Goal: Information Seeking & Learning: Learn about a topic

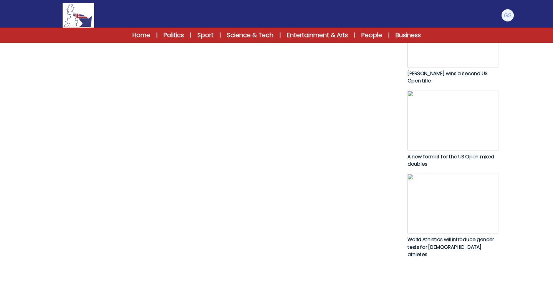
scroll to position [394, 0]
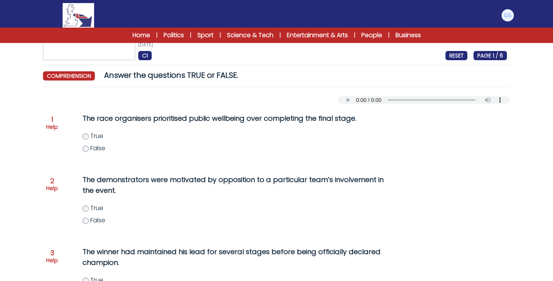
scroll to position [54, 0]
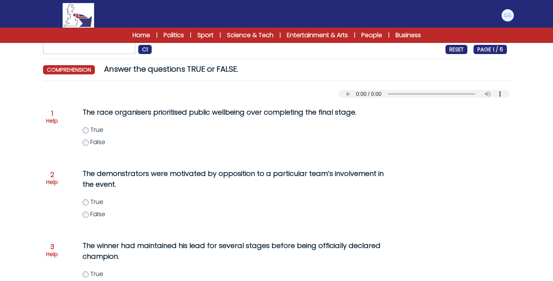
click at [91, 134] on span "True" at bounding box center [96, 130] width 13 height 9
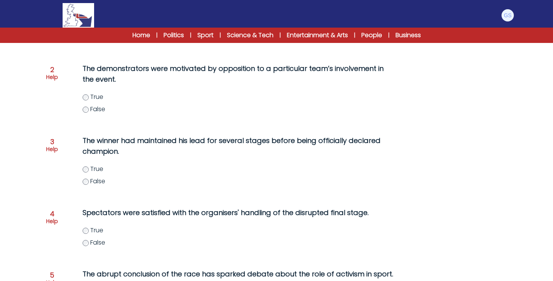
scroll to position [160, 0]
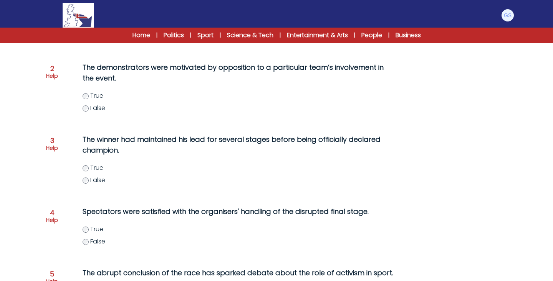
click at [98, 100] on span "True" at bounding box center [96, 95] width 13 height 9
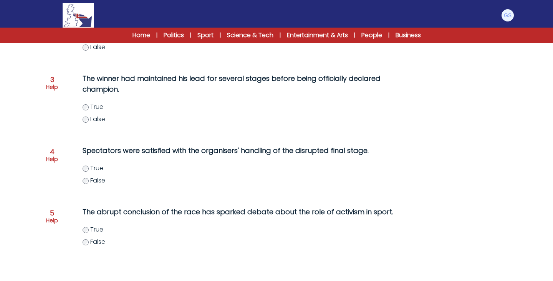
scroll to position [246, 0]
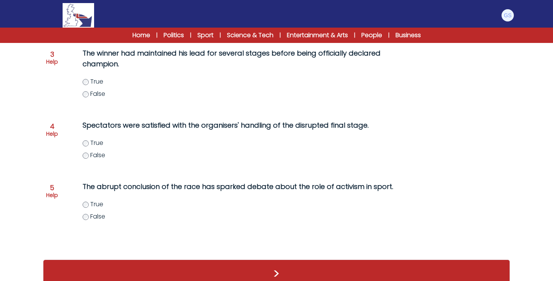
click at [93, 86] on span "True" at bounding box center [96, 81] width 13 height 9
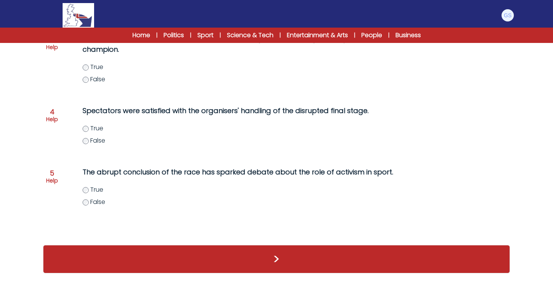
scroll to position [276, 0]
click at [91, 193] on span "True" at bounding box center [96, 189] width 13 height 9
click at [164, 256] on button ">" at bounding box center [276, 259] width 467 height 28
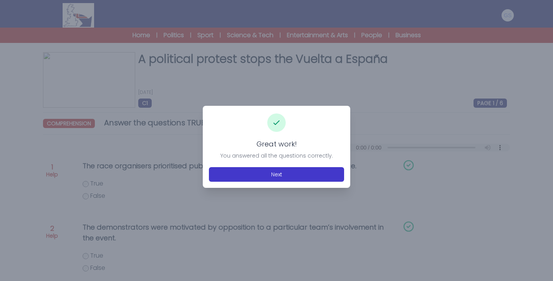
click at [269, 177] on button "Next" at bounding box center [276, 174] width 135 height 15
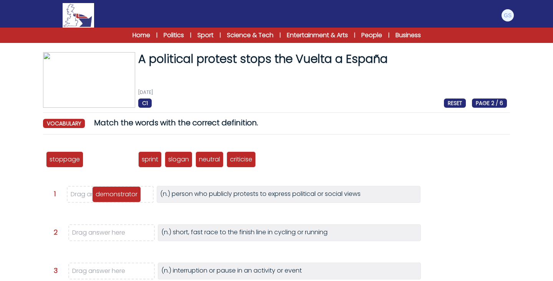
drag, startPoint x: 113, startPoint y: 157, endPoint x: 119, endPoint y: 192, distance: 34.6
click at [119, 192] on p "demonstrator" at bounding box center [117, 194] width 42 height 9
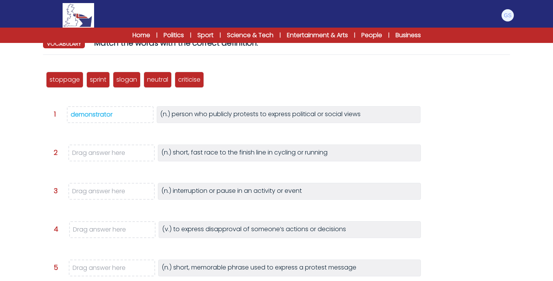
scroll to position [81, 0]
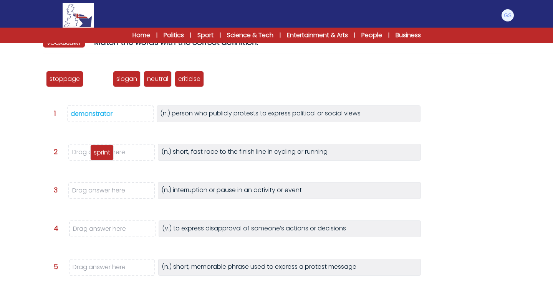
drag, startPoint x: 101, startPoint y: 83, endPoint x: 105, endPoint y: 156, distance: 72.7
click at [105, 156] on p "sprint" at bounding box center [102, 152] width 17 height 9
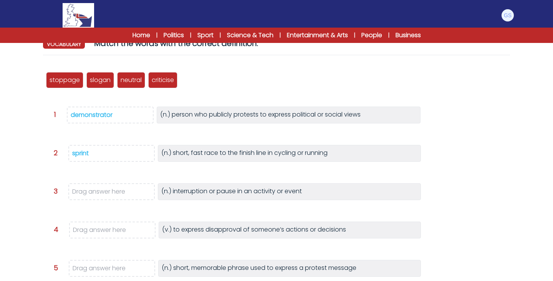
scroll to position [79, 0]
drag, startPoint x: 64, startPoint y: 82, endPoint x: 92, endPoint y: 191, distance: 112.5
click at [92, 191] on p "stoppage" at bounding box center [92, 189] width 30 height 9
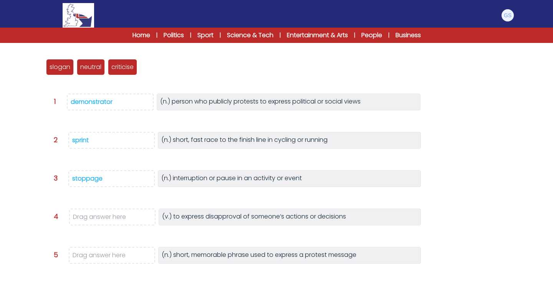
scroll to position [93, 0]
drag, startPoint x: 121, startPoint y: 64, endPoint x: 99, endPoint y: 215, distance: 152.0
click at [99, 215] on p "criticise" at bounding box center [101, 217] width 22 height 9
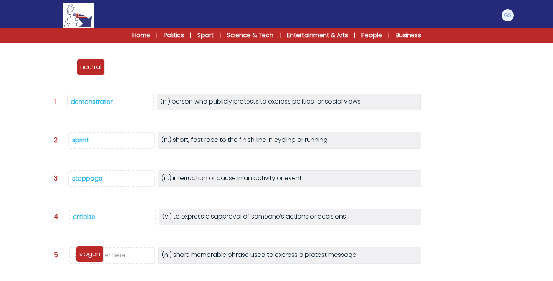
drag, startPoint x: 55, startPoint y: 67, endPoint x: 84, endPoint y: 254, distance: 188.8
click at [84, 254] on p "slogan" at bounding box center [89, 254] width 21 height 9
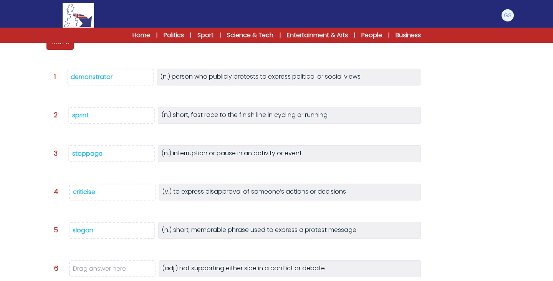
scroll to position [117, 0]
drag, startPoint x: 65, startPoint y: 48, endPoint x: 93, endPoint y: 275, distance: 228.6
click at [93, 275] on div "neutral" at bounding box center [88, 269] width 28 height 16
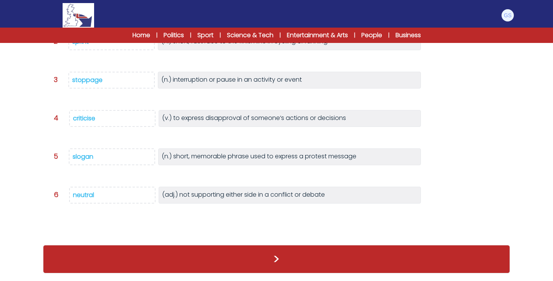
scroll to position [175, 0]
click at [224, 261] on button ">" at bounding box center [276, 259] width 467 height 28
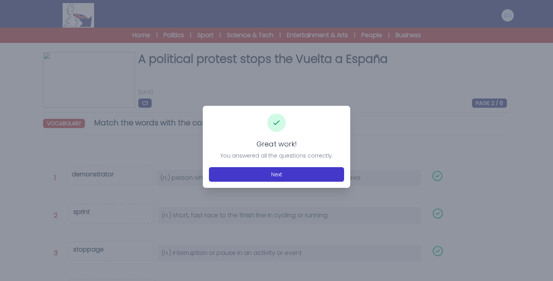
click at [296, 180] on button "Next" at bounding box center [276, 174] width 135 height 15
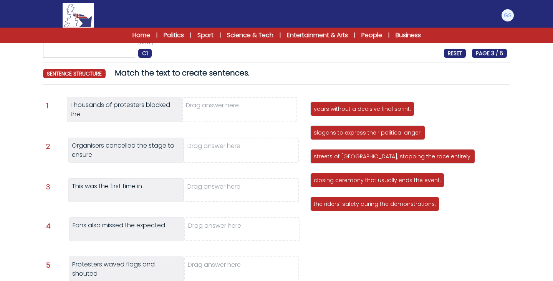
scroll to position [50, 0]
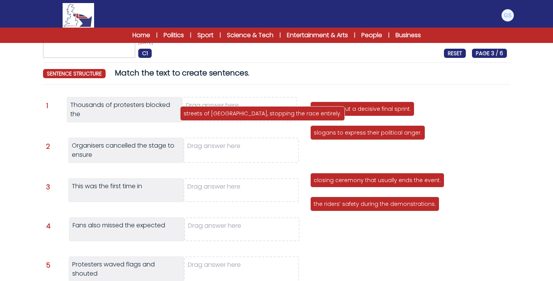
drag, startPoint x: 346, startPoint y: 159, endPoint x: 214, endPoint y: 116, distance: 138.5
click at [214, 116] on p "streets of [GEOGRAPHIC_DATA], stopping the race entirely." at bounding box center [263, 114] width 158 height 8
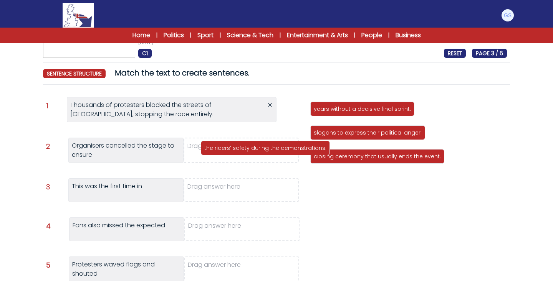
drag, startPoint x: 335, startPoint y: 180, endPoint x: 225, endPoint y: 148, distance: 114.4
click at [225, 148] on p "the riders’ safety during the demonstrations." at bounding box center [265, 148] width 122 height 8
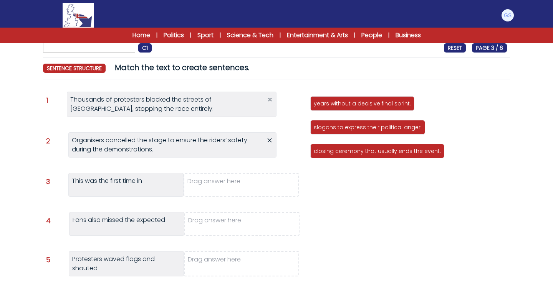
scroll to position [53, 0]
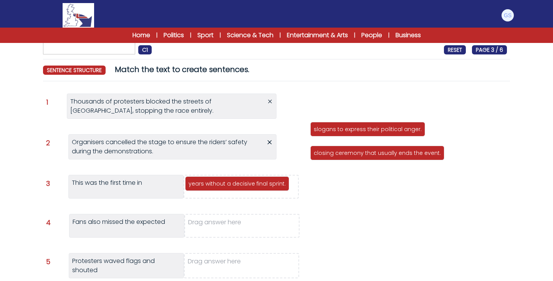
drag, startPoint x: 351, startPoint y: 104, endPoint x: 226, endPoint y: 182, distance: 147.6
click at [226, 182] on p "years without a decisive final sprint." at bounding box center [236, 184] width 97 height 8
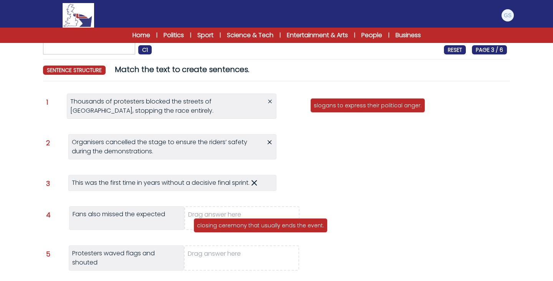
drag, startPoint x: 360, startPoint y: 129, endPoint x: 243, endPoint y: 225, distance: 151.3
click at [243, 225] on p "closing ceremony that usually ends the event." at bounding box center [260, 226] width 127 height 8
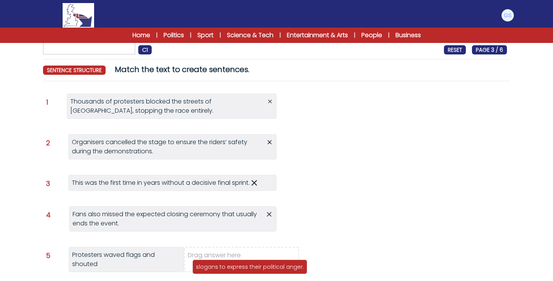
drag, startPoint x: 340, startPoint y: 104, endPoint x: 222, endPoint y: 265, distance: 199.7
click at [222, 265] on p "slogans to express their political anger." at bounding box center [250, 267] width 108 height 8
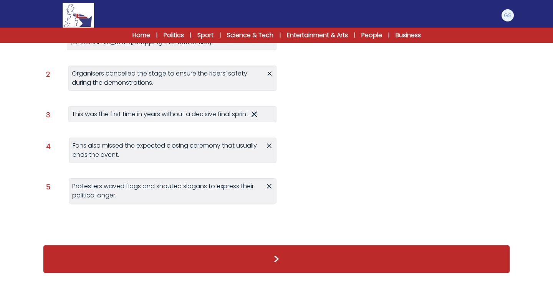
scroll to position [122, 0]
click at [248, 254] on button ">" at bounding box center [276, 259] width 467 height 28
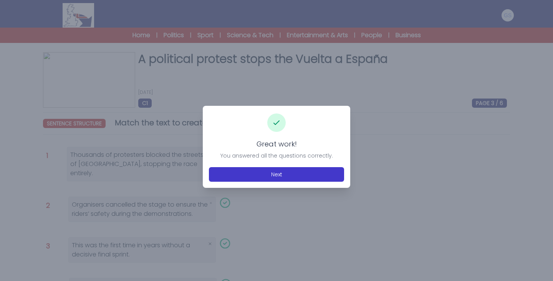
click at [283, 170] on button "Next" at bounding box center [276, 174] width 135 height 15
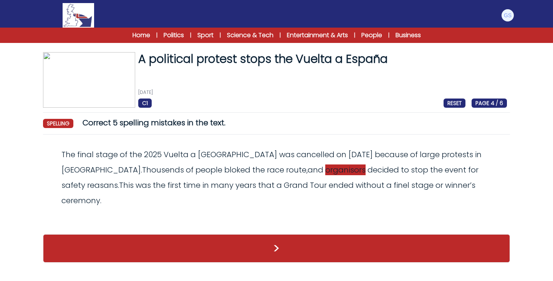
click at [325, 170] on span "organisors" at bounding box center [345, 170] width 40 height 11
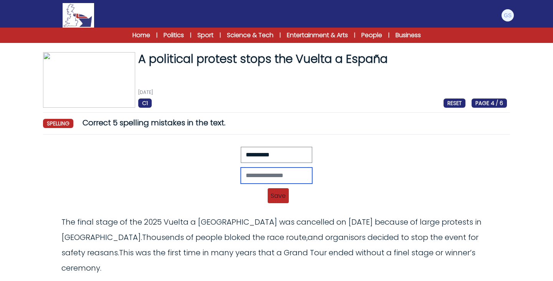
click at [241, 169] on input "text" at bounding box center [276, 176] width 71 height 16
type input "**********"
click at [273, 195] on span "Save" at bounding box center [278, 195] width 21 height 15
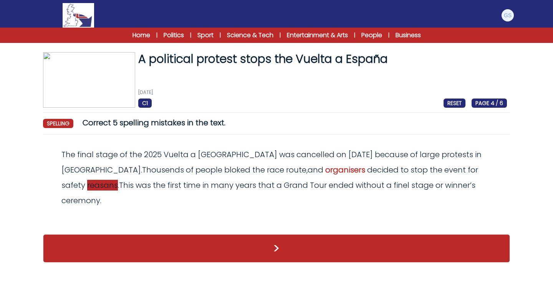
click at [118, 180] on span "reasans" at bounding box center [102, 185] width 31 height 11
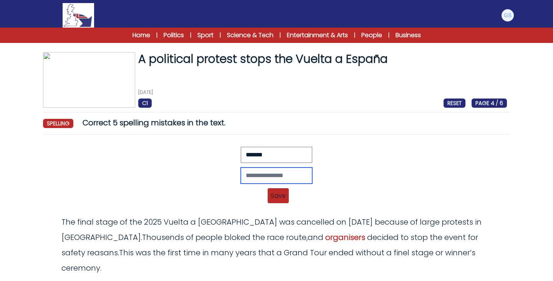
click at [241, 176] on input "text" at bounding box center [276, 176] width 71 height 16
type input "*******"
click at [276, 198] on span "Save" at bounding box center [278, 195] width 21 height 15
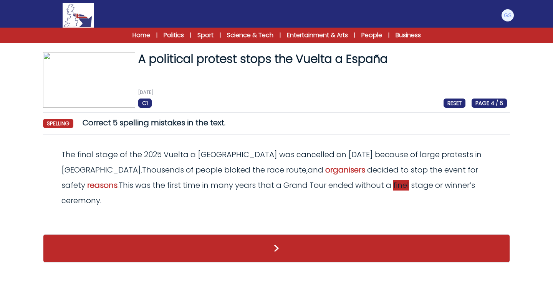
click at [393, 185] on span "finel" at bounding box center [401, 185] width 16 height 11
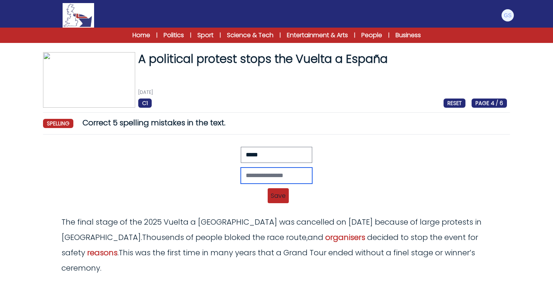
click at [241, 175] on input "text" at bounding box center [276, 176] width 71 height 16
type input "*****"
click at [281, 199] on span "Save" at bounding box center [278, 195] width 21 height 15
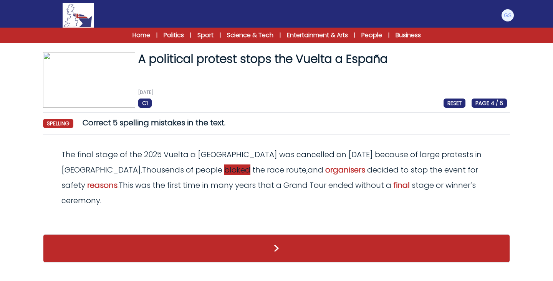
click at [224, 170] on span "bloked" at bounding box center [237, 170] width 26 height 11
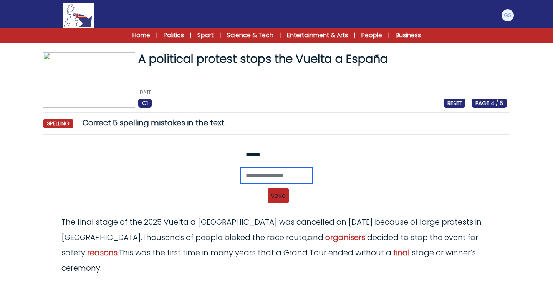
click at [241, 173] on input "text" at bounding box center [276, 176] width 71 height 16
type input "*******"
click at [282, 195] on span "Save" at bounding box center [278, 195] width 21 height 15
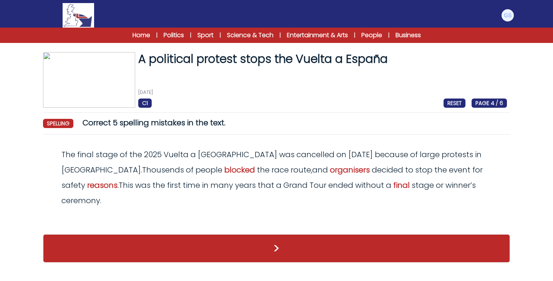
click at [278, 235] on button ">" at bounding box center [276, 249] width 467 height 28
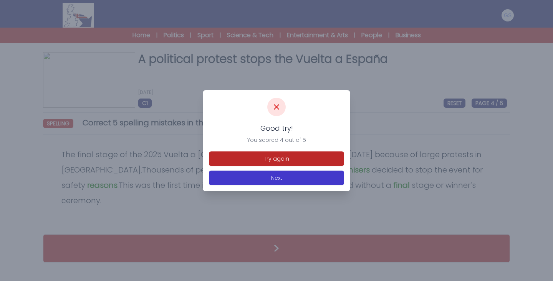
click at [284, 180] on button "Next" at bounding box center [276, 178] width 135 height 15
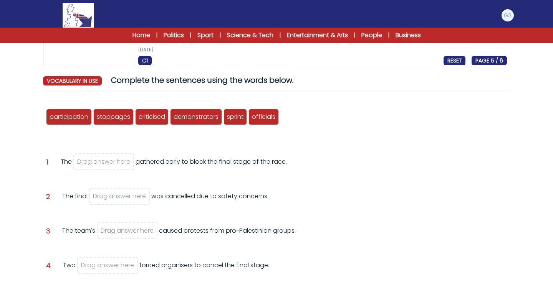
scroll to position [42, 0]
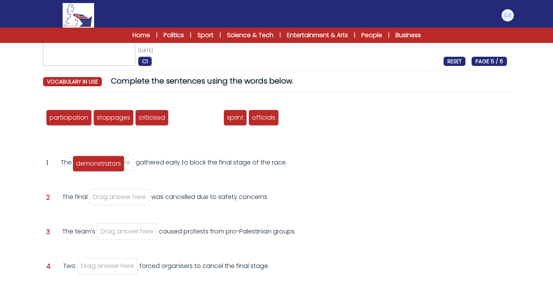
drag, startPoint x: 198, startPoint y: 114, endPoint x: 101, endPoint y: 160, distance: 107.8
click at [101, 160] on span "demonstrators" at bounding box center [98, 163] width 45 height 9
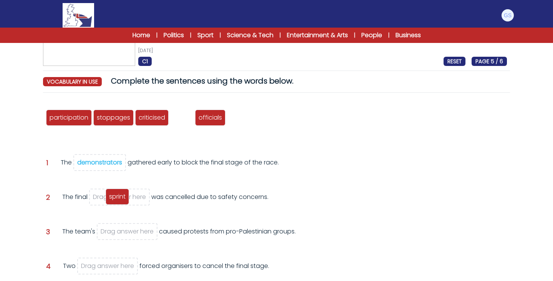
drag, startPoint x: 180, startPoint y: 114, endPoint x: 116, endPoint y: 193, distance: 102.0
click at [116, 193] on span "sprint" at bounding box center [117, 196] width 17 height 9
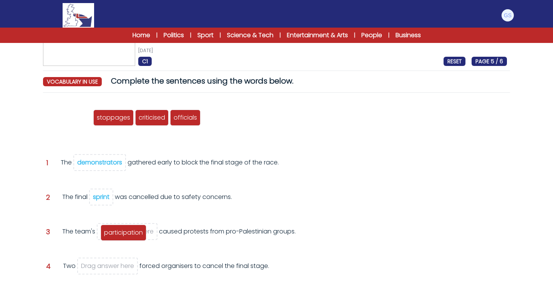
drag, startPoint x: 76, startPoint y: 118, endPoint x: 130, endPoint y: 233, distance: 127.1
click at [130, 233] on span "participation" at bounding box center [123, 232] width 39 height 9
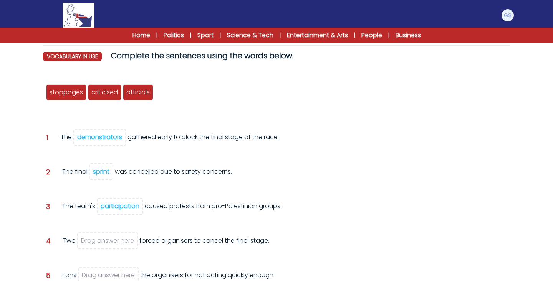
scroll to position [69, 0]
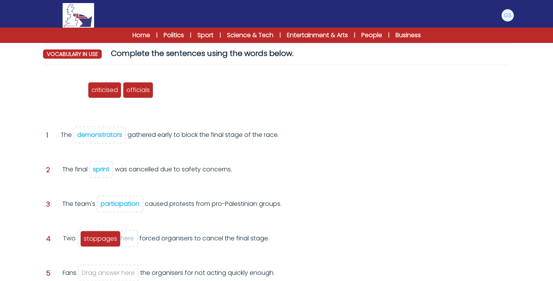
drag, startPoint x: 77, startPoint y: 91, endPoint x: 111, endPoint y: 240, distance: 152.4
click at [111, 240] on span "stoppages" at bounding box center [100, 239] width 33 height 9
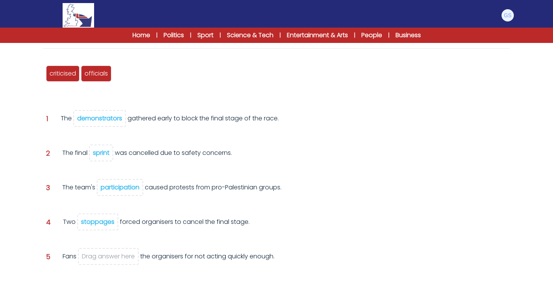
scroll to position [86, 0]
drag, startPoint x: 72, startPoint y: 72, endPoint x: 105, endPoint y: 251, distance: 182.3
click at [105, 251] on span "criticised" at bounding box center [97, 253] width 26 height 9
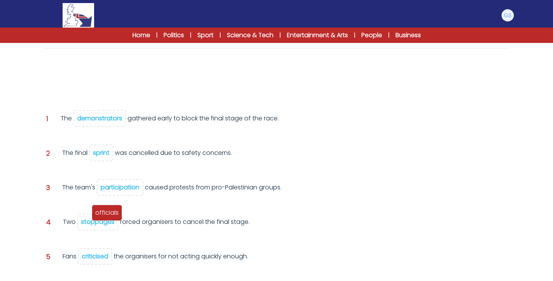
drag, startPoint x: 62, startPoint y: 69, endPoint x: 109, endPoint y: 139, distance: 84.8
click at [109, 205] on div "officials" at bounding box center [107, 213] width 30 height 16
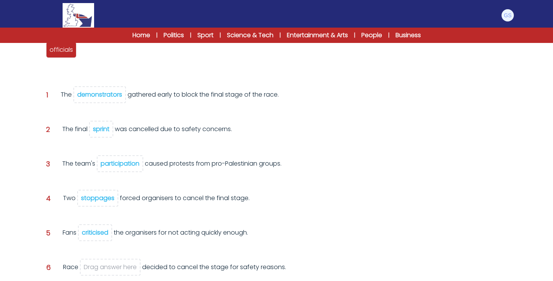
scroll to position [110, 0]
drag, startPoint x: 64, startPoint y: 52, endPoint x: 115, endPoint y: 272, distance: 225.4
click at [115, 272] on span "officials" at bounding box center [111, 269] width 23 height 9
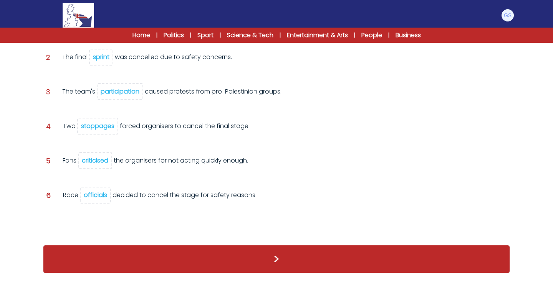
scroll to position [166, 0]
click at [174, 265] on button ">" at bounding box center [276, 259] width 467 height 28
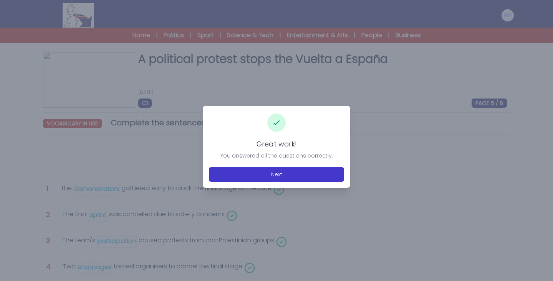
click at [300, 169] on button "Next" at bounding box center [276, 174] width 135 height 15
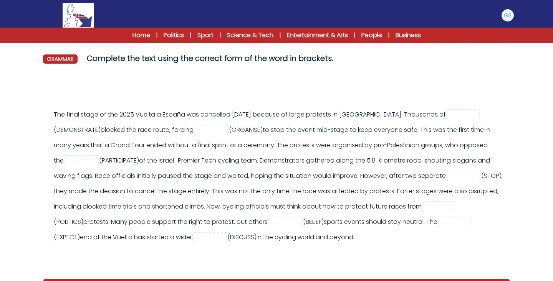
scroll to position [68, 0]
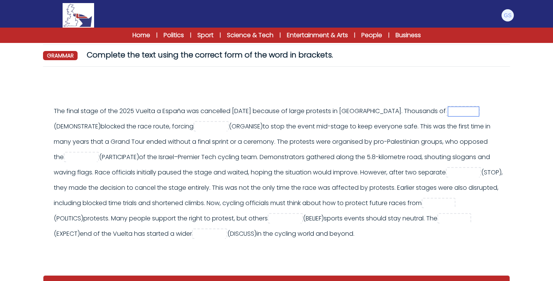
click at [448, 116] on input "text" at bounding box center [463, 111] width 31 height 9
type input "**********"
click at [227, 123] on input "text" at bounding box center [211, 126] width 31 height 9
type input "**********"
click at [97, 159] on input "text" at bounding box center [81, 157] width 31 height 9
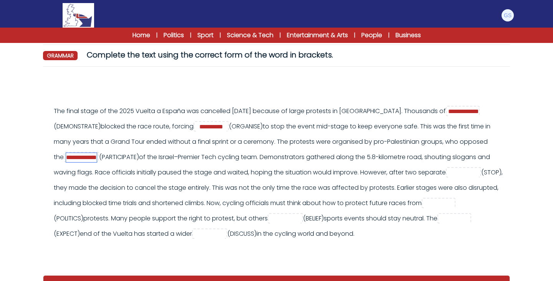
type input "**********"
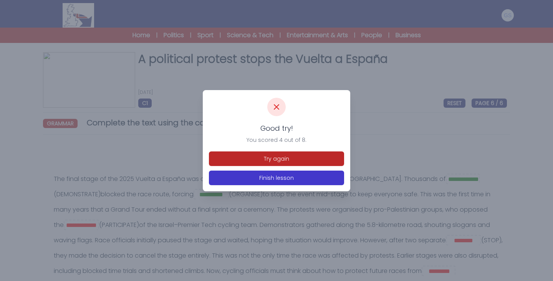
click at [306, 175] on button "Finish lesson" at bounding box center [276, 178] width 135 height 15
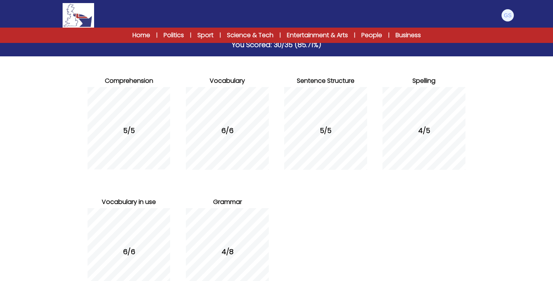
scroll to position [63, 0]
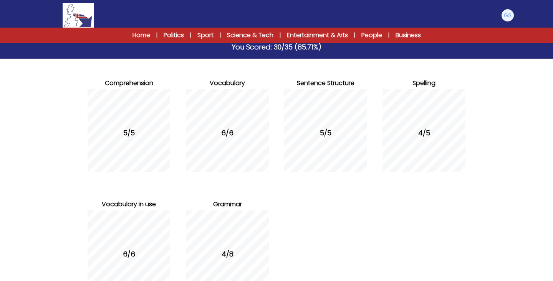
click at [402, 110] on div "4/5" at bounding box center [423, 133] width 83 height 94
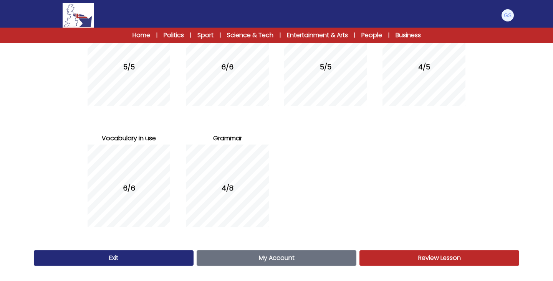
scroll to position [129, 0]
click at [420, 256] on span "Review Lesson" at bounding box center [439, 258] width 43 height 9
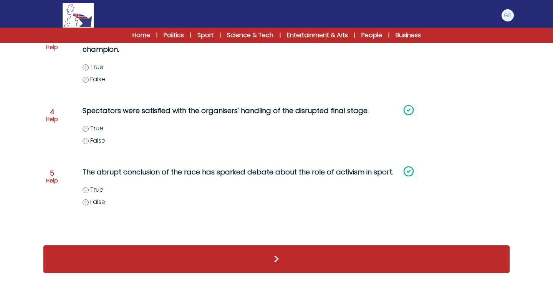
scroll to position [276, 0]
click at [189, 265] on div ">" at bounding box center [276, 259] width 467 height 28
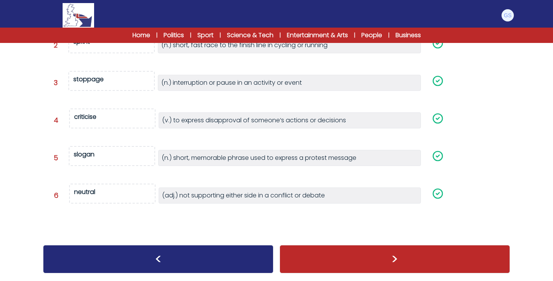
scroll to position [170, 0]
click at [346, 254] on div ">" at bounding box center [394, 259] width 230 height 28
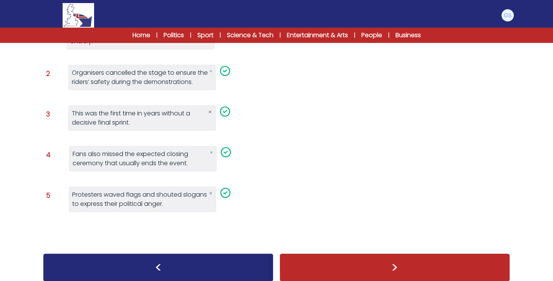
scroll to position [131, 0]
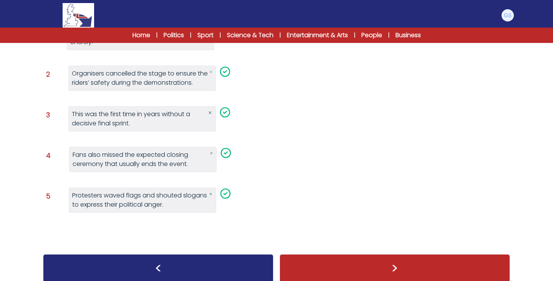
click at [371, 262] on div ">" at bounding box center [394, 269] width 230 height 28
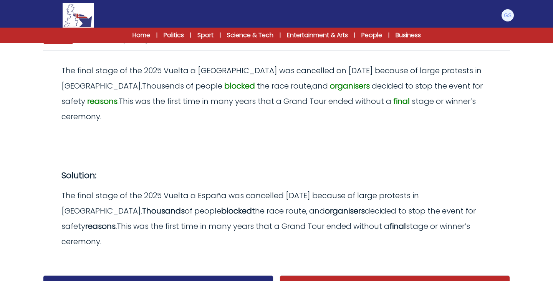
scroll to position [84, 0]
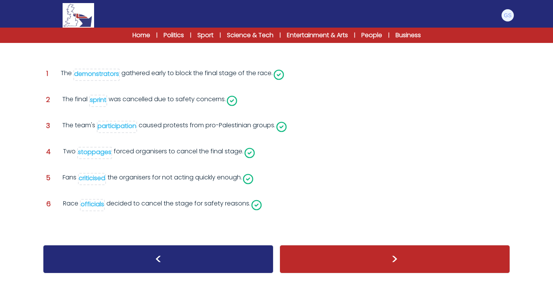
scroll to position [116, 0]
click at [383, 266] on div ">" at bounding box center [394, 259] width 230 height 28
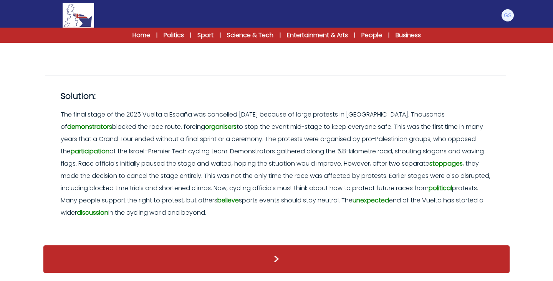
scroll to position [288, 0]
click at [370, 259] on div ">" at bounding box center [276, 259] width 467 height 28
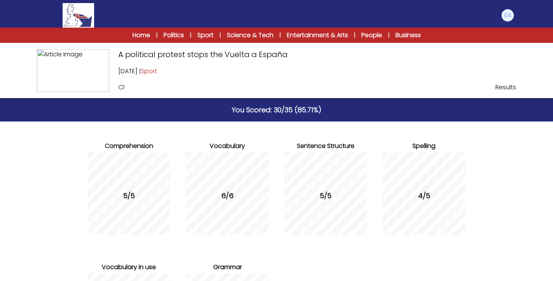
click at [504, 88] on span "Results" at bounding box center [505, 87] width 21 height 9
click at [138, 35] on link "Home" at bounding box center [141, 35] width 18 height 9
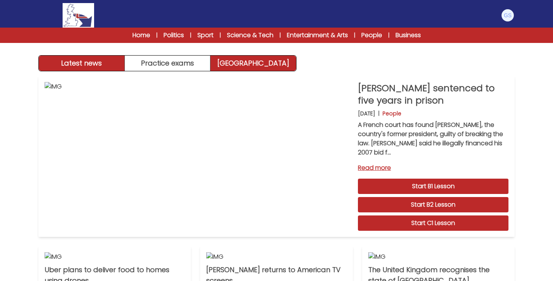
click at [226, 63] on link "Exam Centre" at bounding box center [253, 63] width 86 height 15
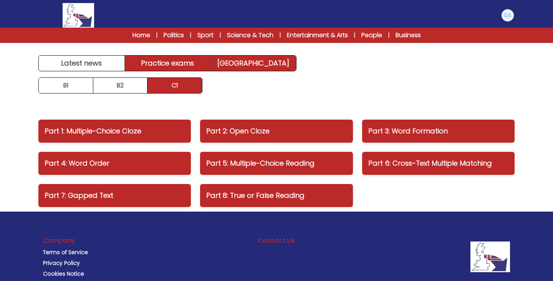
click at [162, 66] on link "Practice exams" at bounding box center [168, 63] width 86 height 15
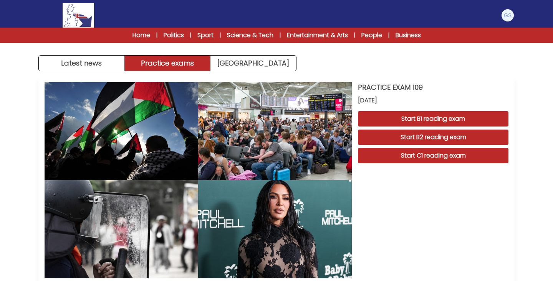
click at [380, 155] on button "Start C1 reading exam" at bounding box center [433, 155] width 150 height 15
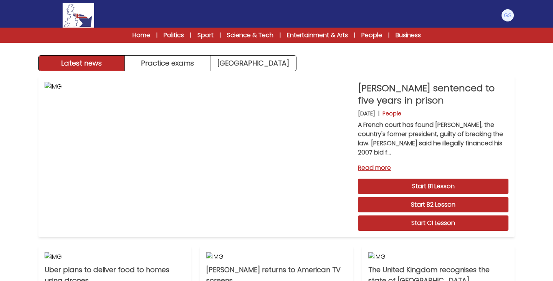
click at [509, 18] on img at bounding box center [507, 15] width 12 height 12
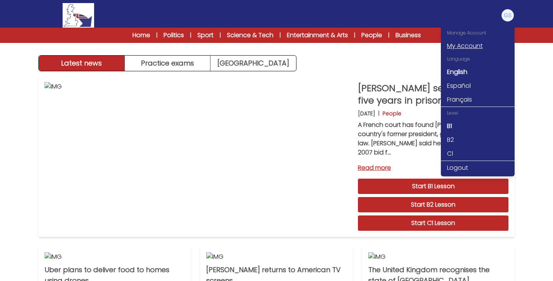
click at [470, 45] on link "My Account" at bounding box center [478, 46] width 74 height 14
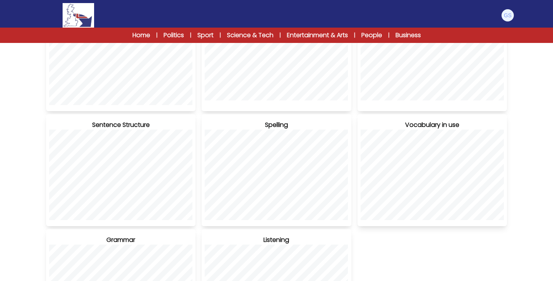
scroll to position [101, 0]
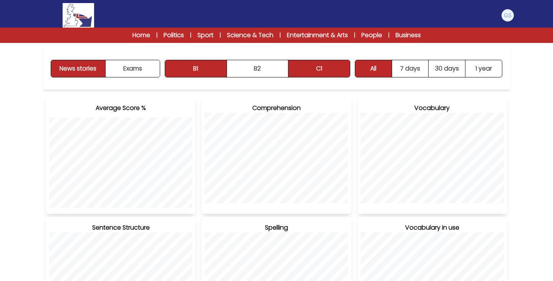
click at [322, 64] on button "C1" at bounding box center [318, 68] width 61 height 17
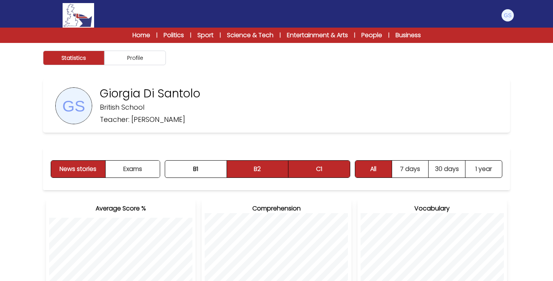
scroll to position [0, 0]
click at [146, 63] on button "Profile" at bounding box center [134, 58] width 61 height 15
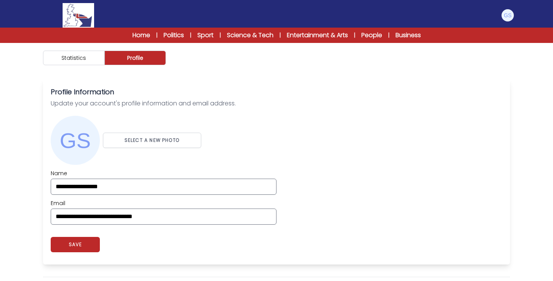
click at [91, 60] on button "Statistics" at bounding box center [73, 58] width 61 height 15
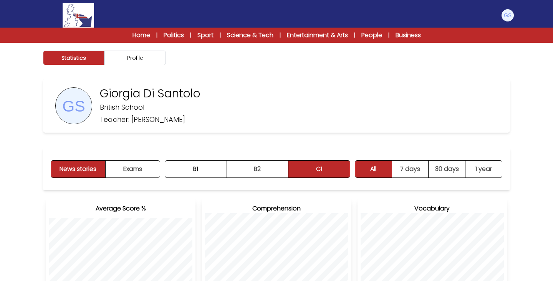
click at [146, 65] on div "Statistics Profile" at bounding box center [276, 58] width 491 height 30
click at [143, 61] on button "Profile" at bounding box center [134, 58] width 61 height 15
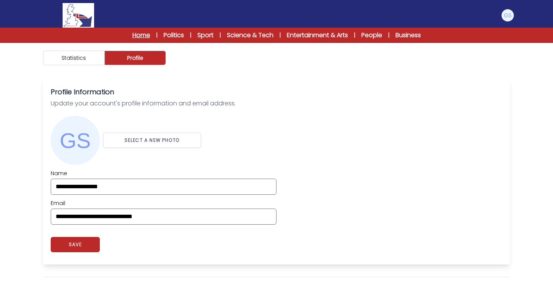
click at [141, 33] on link "Home" at bounding box center [141, 35] width 18 height 9
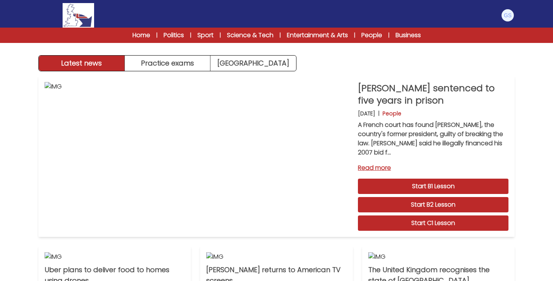
click at [506, 17] on img at bounding box center [507, 15] width 12 height 12
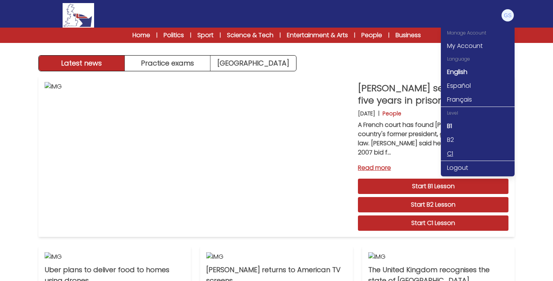
click at [450, 152] on link "C1" at bounding box center [478, 154] width 74 height 14
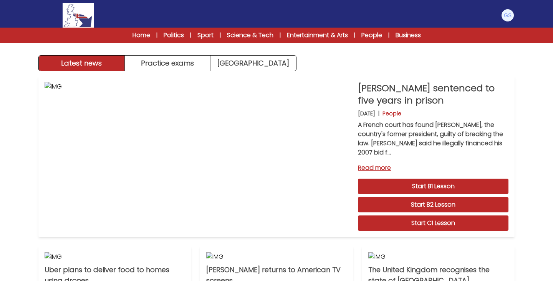
click at [503, 17] on img at bounding box center [507, 15] width 12 height 12
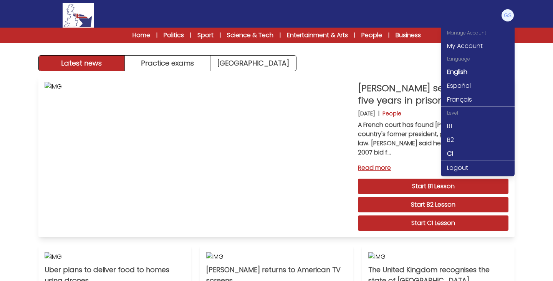
click at [416, 124] on p "A French court has found [PERSON_NAME], the country's former president, guilty …" at bounding box center [433, 139] width 150 height 37
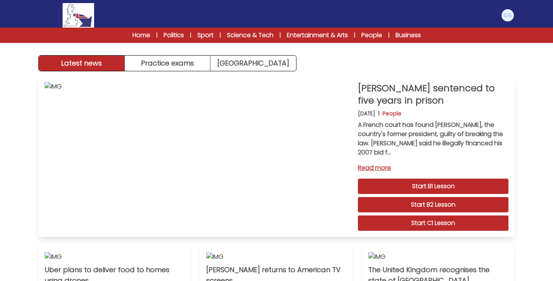
click at [432, 224] on link "Start C1 Lesson" at bounding box center [433, 223] width 150 height 15
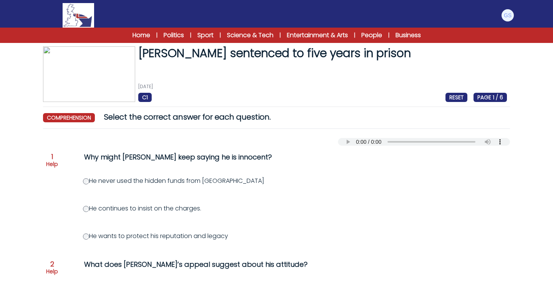
scroll to position [1, 0]
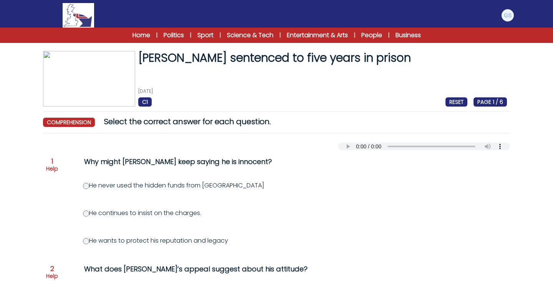
click at [353, 150] on audio "Your browser does not support the audio element." at bounding box center [424, 147] width 172 height 8
click at [358, 149] on audio "Your browser does not support the audio element." at bounding box center [424, 147] width 172 height 8
click at [345, 149] on audio "Your browser does not support the audio element." at bounding box center [424, 147] width 172 height 8
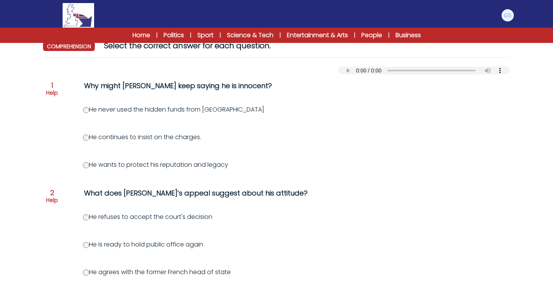
scroll to position [78, 0]
click at [170, 113] on label "He never used the hidden funds from [GEOGRAPHIC_DATA]" at bounding box center [173, 108] width 181 height 9
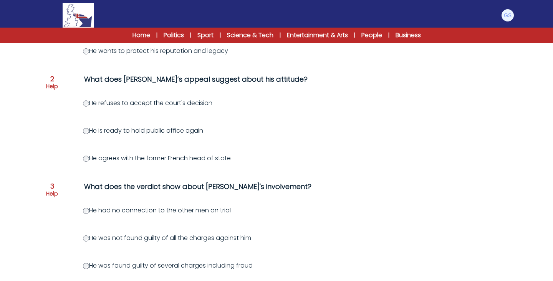
scroll to position [193, 0]
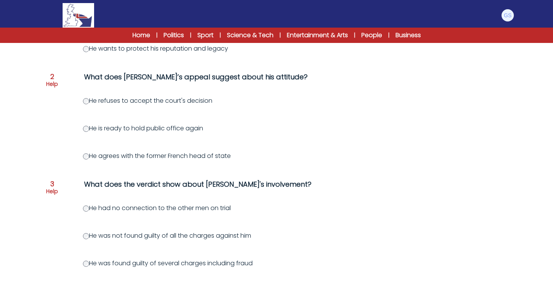
click at [172, 105] on label "He refuses to accept the court's decision" at bounding box center [147, 100] width 129 height 9
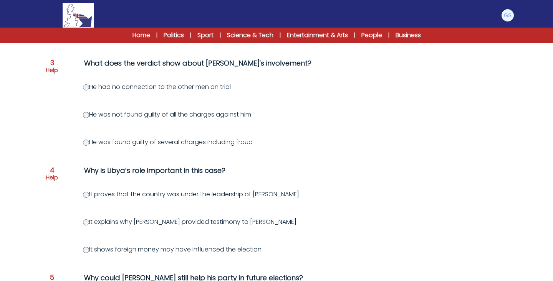
scroll to position [314, 0]
click at [176, 147] on label "He was found guilty of several charges including fraud" at bounding box center [168, 143] width 170 height 9
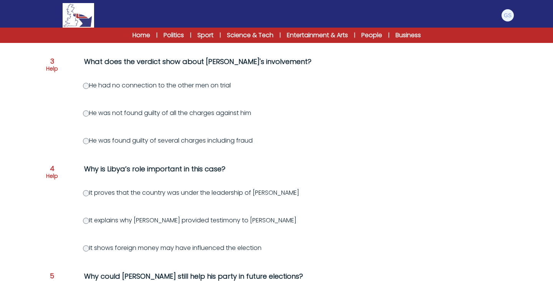
click at [177, 145] on label "He was found guilty of several charges including fraud" at bounding box center [168, 140] width 170 height 9
click at [120, 137] on div "Question 1 Help Why might Sarkozy keep saying he is innocent? He never used the…" at bounding box center [276, 113] width 467 height 556
click at [93, 145] on label "He was found guilty of several charges including fraud" at bounding box center [168, 140] width 170 height 9
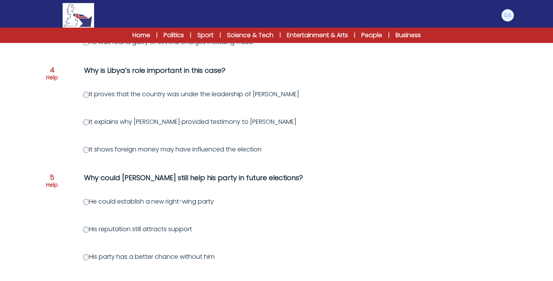
scroll to position [0, 0]
click at [119, 152] on label "It shows foreign money may have influenced the election" at bounding box center [172, 149] width 179 height 9
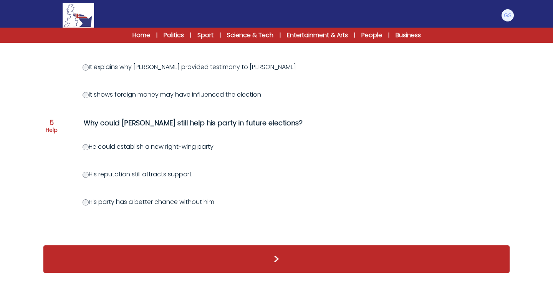
scroll to position [474, 0]
click at [115, 258] on button ">" at bounding box center [276, 259] width 467 height 28
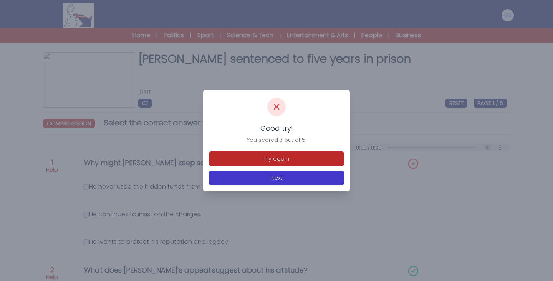
click at [274, 176] on button "Next" at bounding box center [276, 178] width 135 height 15
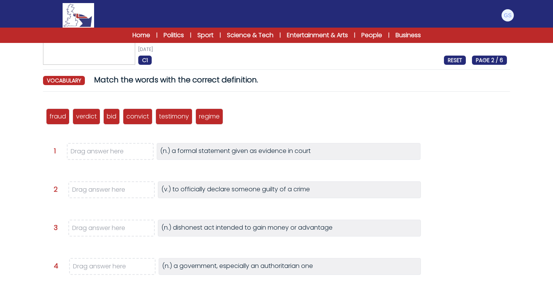
scroll to position [26, 0]
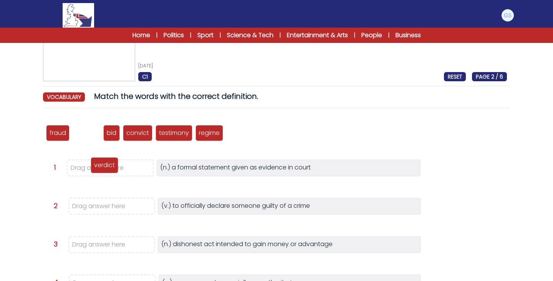
drag, startPoint x: 91, startPoint y: 136, endPoint x: 109, endPoint y: 167, distance: 36.6
click at [109, 167] on p "verdict" at bounding box center [104, 165] width 21 height 9
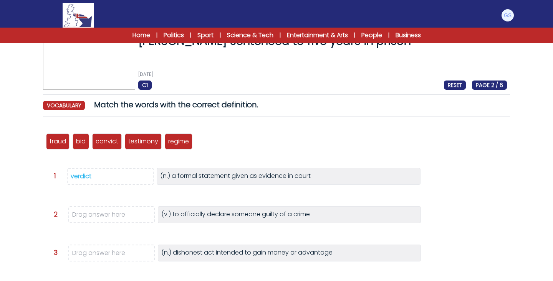
scroll to position [19, 0]
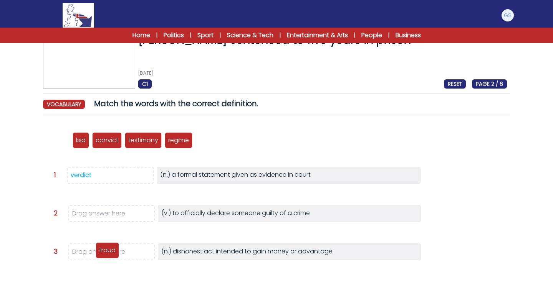
drag, startPoint x: 63, startPoint y: 139, endPoint x: 112, endPoint y: 249, distance: 120.8
click at [112, 249] on p "fraud" at bounding box center [107, 250] width 17 height 9
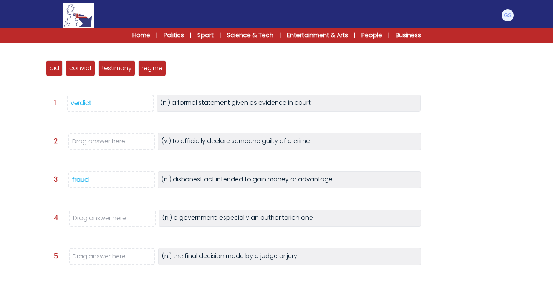
scroll to position [91, 0]
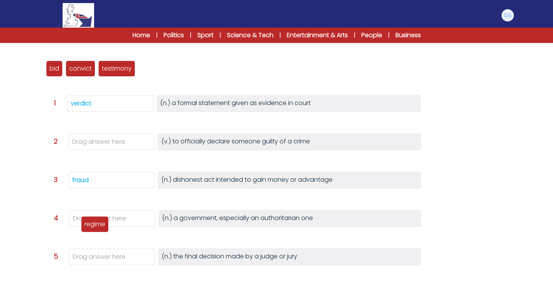
drag, startPoint x: 149, startPoint y: 73, endPoint x: 92, endPoint y: 229, distance: 166.4
click at [92, 228] on p "regime" at bounding box center [94, 224] width 21 height 9
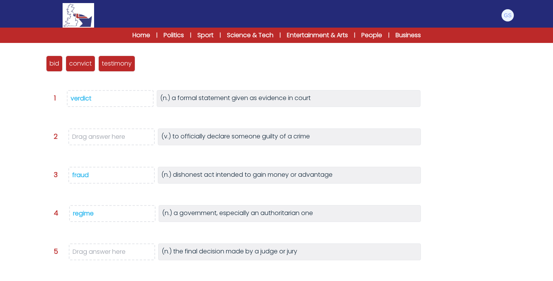
scroll to position [95, 0]
drag, startPoint x: 81, startPoint y: 99, endPoint x: 88, endPoint y: 96, distance: 7.6
click at [88, 96] on div "verdict" at bounding box center [81, 99] width 21 height 9
drag, startPoint x: 148, startPoint y: 64, endPoint x: 80, endPoint y: 250, distance: 197.8
click at [80, 250] on span "verdict" at bounding box center [84, 250] width 21 height 9
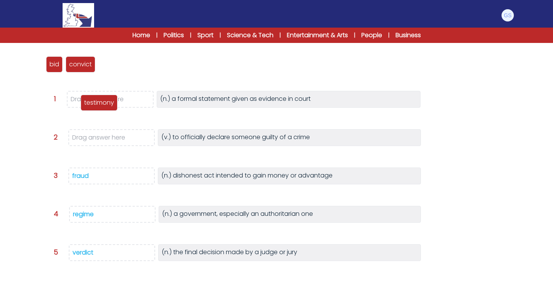
drag, startPoint x: 108, startPoint y: 66, endPoint x: 88, endPoint y: 104, distance: 42.9
click at [88, 104] on p "testimony" at bounding box center [99, 102] width 30 height 9
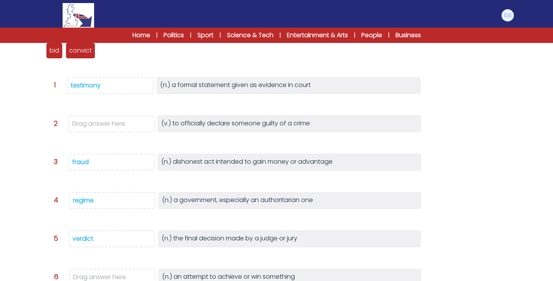
scroll to position [111, 0]
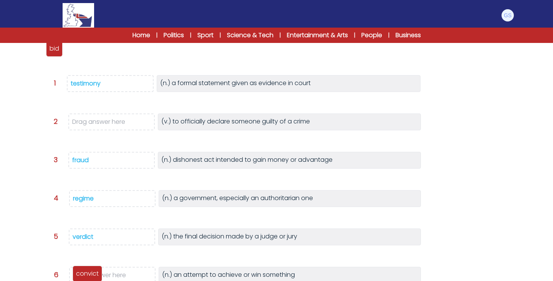
drag, startPoint x: 89, startPoint y: 51, endPoint x: 95, endPoint y: 276, distance: 225.4
click at [95, 276] on p "convict" at bounding box center [87, 273] width 23 height 9
drag, startPoint x: 55, startPoint y: 50, endPoint x: 82, endPoint y: 119, distance: 74.9
click at [82, 119] on p "bid" at bounding box center [81, 118] width 10 height 9
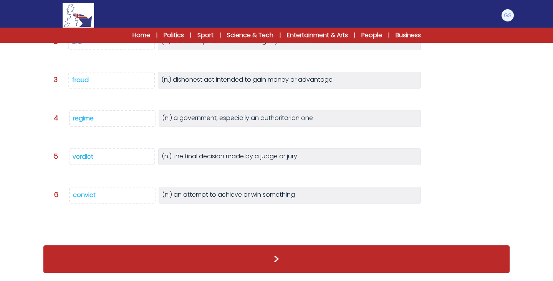
scroll to position [175, 0]
click at [115, 258] on button ">" at bounding box center [276, 259] width 467 height 28
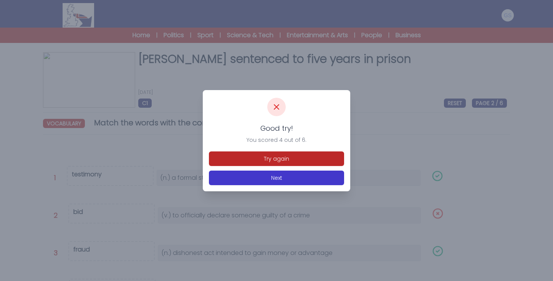
click at [256, 180] on button "Next" at bounding box center [276, 178] width 135 height 15
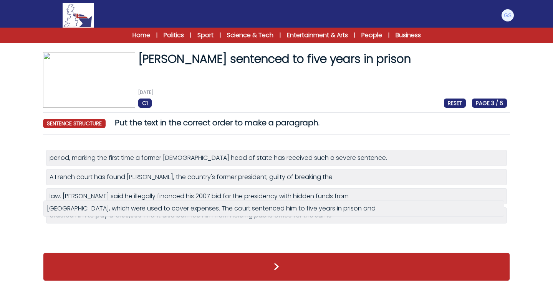
drag, startPoint x: 175, startPoint y: 161, endPoint x: 173, endPoint y: 212, distance: 50.7
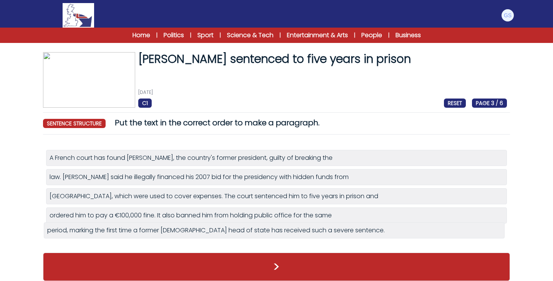
drag, startPoint x: 137, startPoint y: 158, endPoint x: 136, endPoint y: 231, distance: 72.6
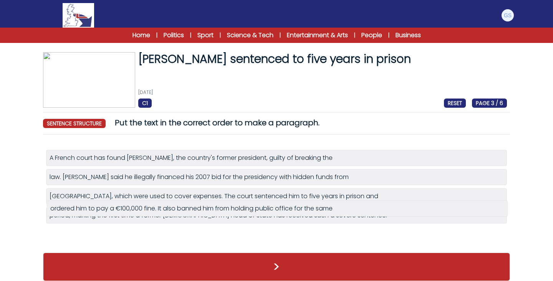
drag, startPoint x: 133, startPoint y: 232, endPoint x: 134, endPoint y: 206, distance: 26.1
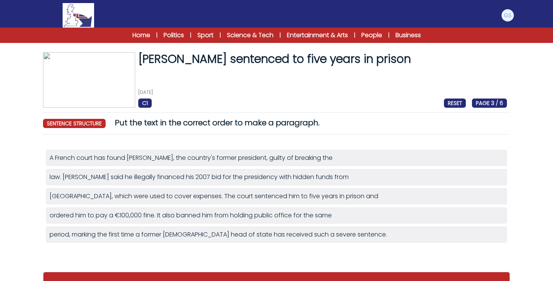
click at [140, 273] on button ">" at bounding box center [276, 286] width 467 height 28
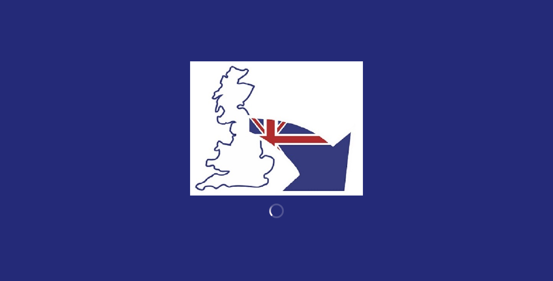
scroll to position [18, 0]
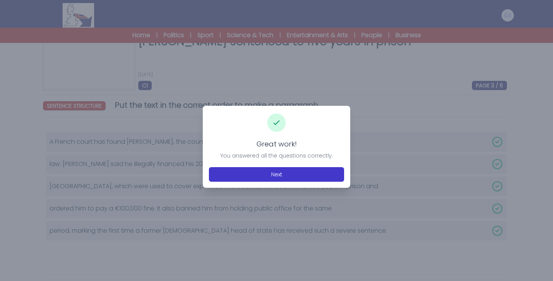
click at [253, 179] on button "Next" at bounding box center [276, 174] width 135 height 15
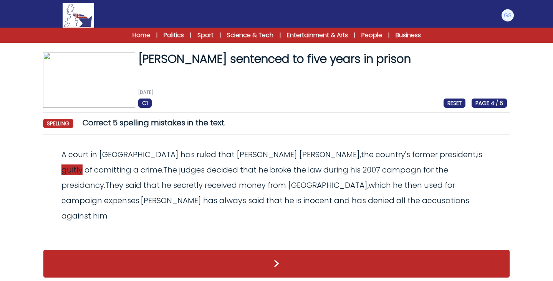
click at [83, 165] on span "guitly" at bounding box center [71, 170] width 21 height 11
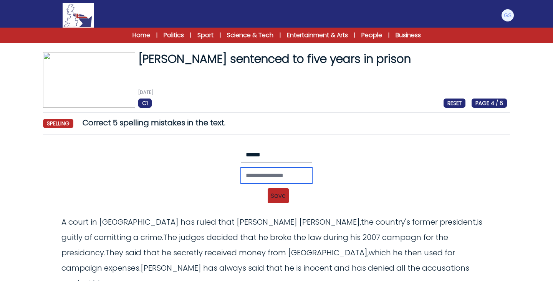
click at [241, 173] on input "text" at bounding box center [276, 176] width 71 height 16
type input "******"
click at [280, 192] on span "Save" at bounding box center [278, 195] width 21 height 15
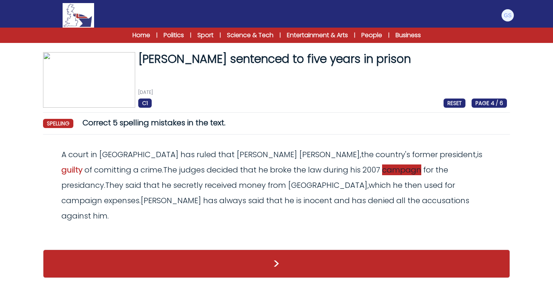
click at [382, 168] on span "campagn" at bounding box center [401, 170] width 39 height 11
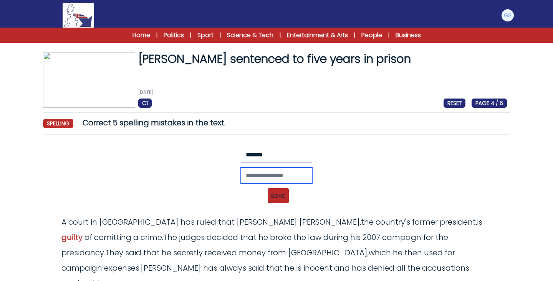
click at [277, 177] on input "text" at bounding box center [276, 176] width 71 height 16
type input "*********"
click at [279, 197] on span "Save" at bounding box center [278, 195] width 21 height 15
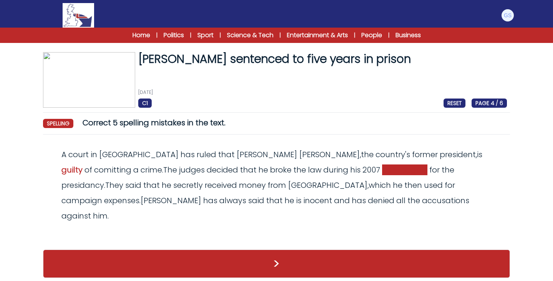
click at [382, 171] on span "campagnie" at bounding box center [404, 170] width 45 height 11
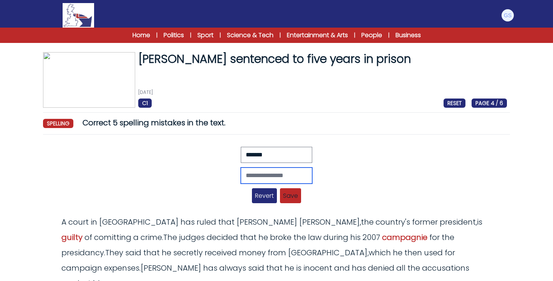
click at [250, 173] on input "text" at bounding box center [276, 176] width 71 height 16
type input "********"
click at [280, 206] on div "******** Revert Save A court in France has ruled that Nicolas Sarkozy, the coun…" at bounding box center [276, 177] width 461 height 61
click at [289, 197] on span "Save" at bounding box center [290, 195] width 21 height 15
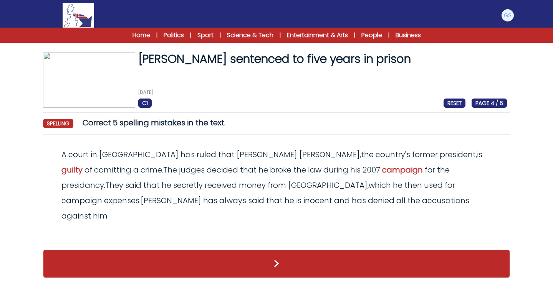
click at [108, 250] on button ">" at bounding box center [276, 264] width 467 height 28
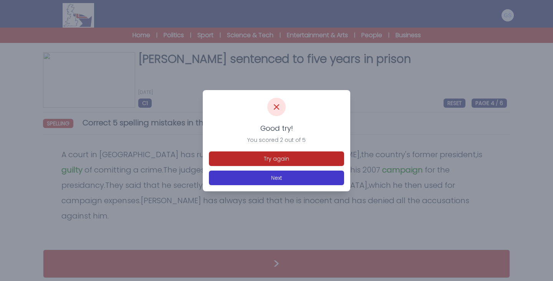
click at [265, 181] on button "Next" at bounding box center [276, 178] width 135 height 15
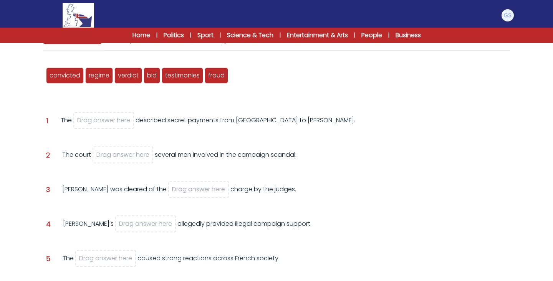
scroll to position [83, 0]
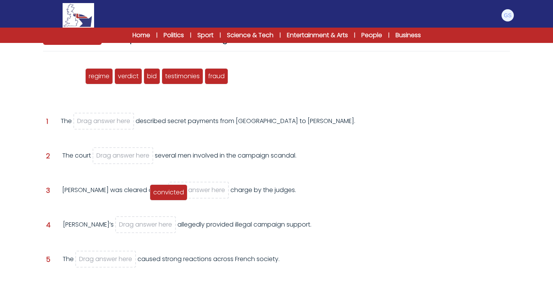
drag, startPoint x: 76, startPoint y: 79, endPoint x: 179, endPoint y: 195, distance: 155.3
click at [180, 195] on span "convicted" at bounding box center [168, 192] width 31 height 9
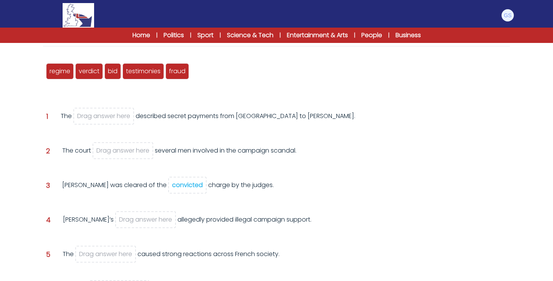
scroll to position [89, 0]
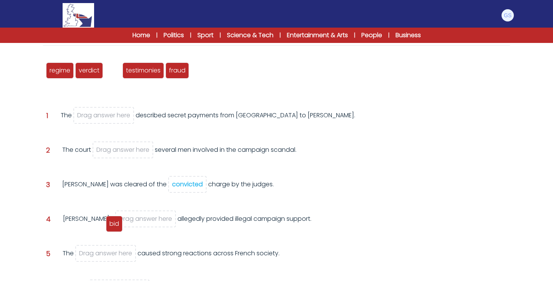
drag, startPoint x: 117, startPoint y: 73, endPoint x: 118, endPoint y: 226, distance: 153.6
click at [118, 226] on span "bid" at bounding box center [114, 224] width 10 height 9
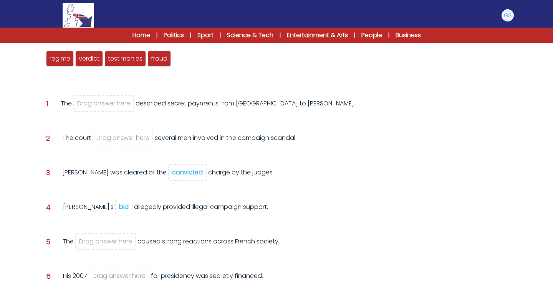
scroll to position [99, 0]
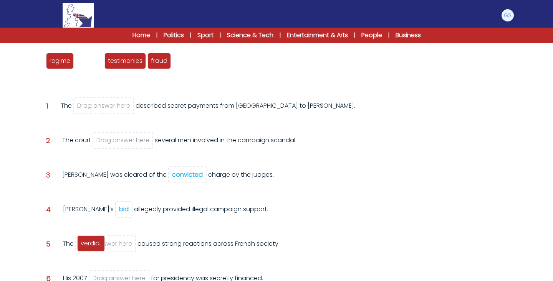
drag, startPoint x: 94, startPoint y: 62, endPoint x: 96, endPoint y: 245, distance: 182.7
click at [96, 245] on span "verdict" at bounding box center [91, 243] width 21 height 9
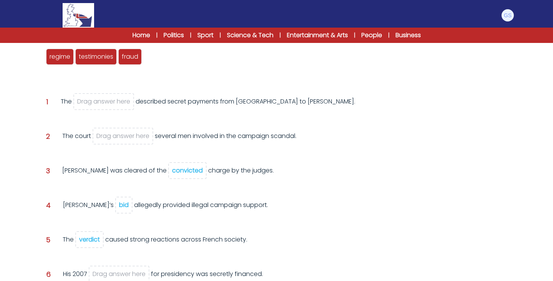
scroll to position [103, 0]
click at [119, 206] on div "bid" at bounding box center [124, 205] width 10 height 9
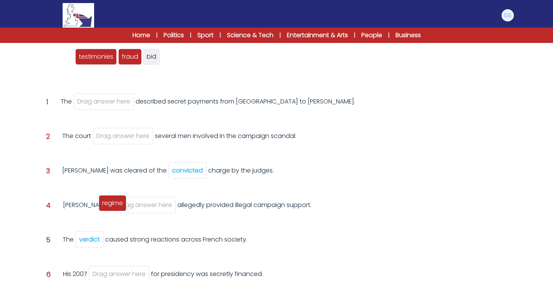
drag, startPoint x: 66, startPoint y: 55, endPoint x: 118, endPoint y: 201, distance: 155.2
click at [118, 201] on span "regime" at bounding box center [112, 203] width 21 height 9
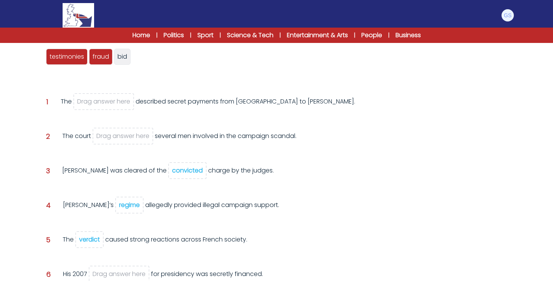
click at [151, 76] on div "convicted regime verdict bid testimonies fraud bid Question 1" at bounding box center [276, 177] width 467 height 279
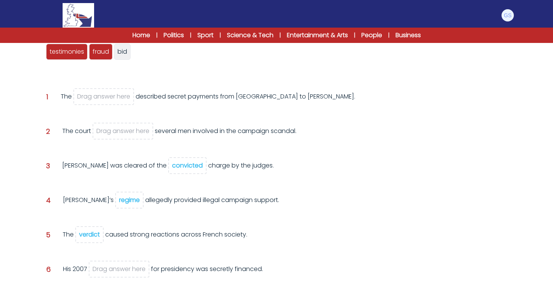
scroll to position [108, 0]
drag, startPoint x: 84, startPoint y: 232, endPoint x: 93, endPoint y: 231, distance: 8.9
click at [93, 231] on div "verdict" at bounding box center [89, 234] width 21 height 9
drag, startPoint x: 149, startPoint y: 50, endPoint x: 114, endPoint y: 98, distance: 59.1
click at [114, 98] on span "verdict" at bounding box center [111, 101] width 21 height 9
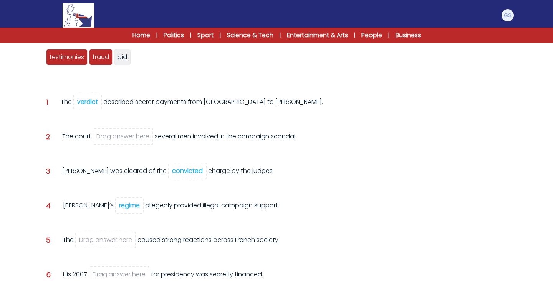
scroll to position [103, 0]
drag, startPoint x: 78, startPoint y: 55, endPoint x: 78, endPoint y: 64, distance: 8.5
click at [78, 64] on span "testimonies" at bounding box center [67, 65] width 35 height 9
click at [83, 101] on div "verdict" at bounding box center [87, 102] width 21 height 9
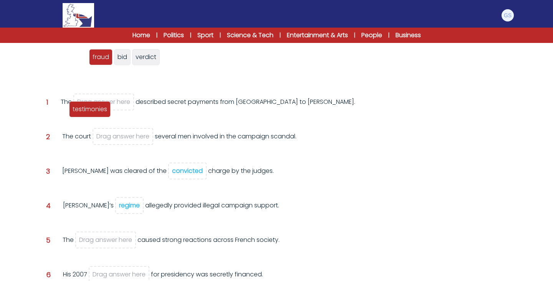
drag, startPoint x: 76, startPoint y: 58, endPoint x: 100, endPoint y: 109, distance: 56.5
click at [100, 109] on span "testimonies" at bounding box center [90, 109] width 35 height 9
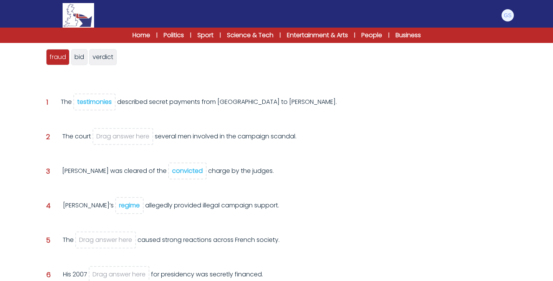
click at [102, 58] on span "verdict" at bounding box center [103, 57] width 21 height 9
drag, startPoint x: 102, startPoint y: 58, endPoint x: 94, endPoint y: 242, distance: 184.8
click at [94, 242] on span "verdict" at bounding box center [94, 241] width 21 height 9
drag, startPoint x: 81, startPoint y: 57, endPoint x: 114, endPoint y: 272, distance: 217.9
click at [114, 272] on span "bid" at bounding box center [113, 272] width 10 height 9
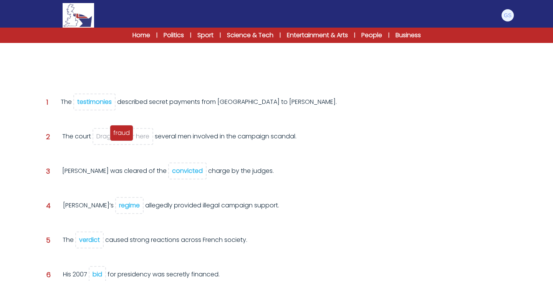
drag, startPoint x: 61, startPoint y: 61, endPoint x: 125, endPoint y: 137, distance: 99.1
click at [124, 137] on span "fraud" at bounding box center [121, 133] width 17 height 9
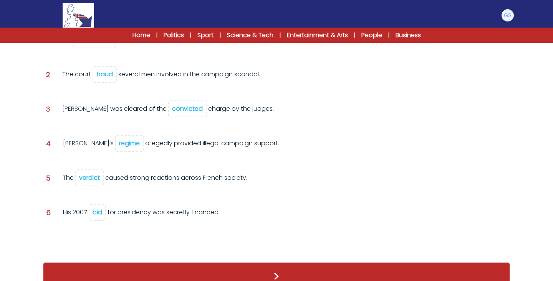
scroll to position [153, 0]
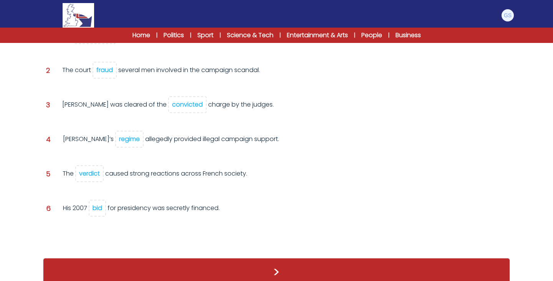
click at [168, 271] on button ">" at bounding box center [276, 272] width 467 height 28
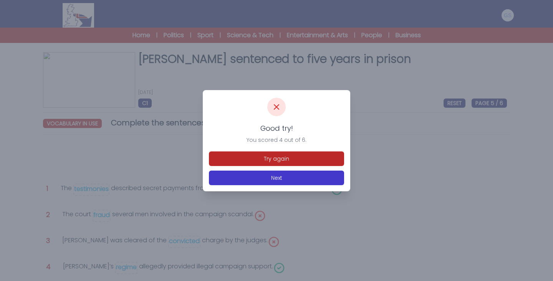
click at [256, 177] on button "Next" at bounding box center [276, 178] width 135 height 15
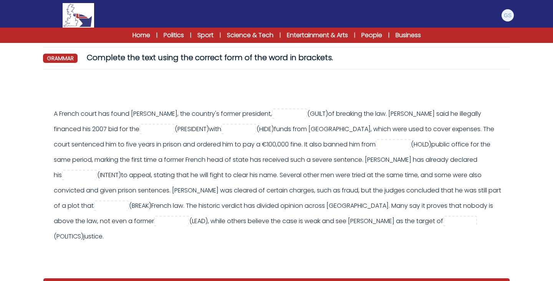
scroll to position [49, 0]
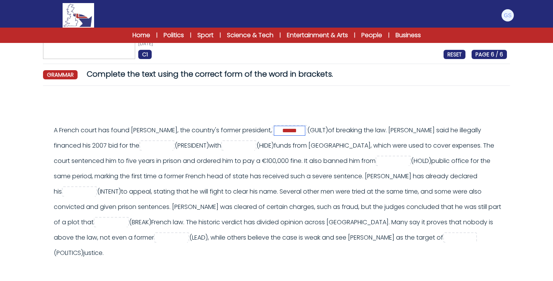
type input "******"
click at [166, 147] on input "text" at bounding box center [157, 146] width 31 height 9
type input "**********"
click at [254, 145] on input "text" at bounding box center [238, 146] width 31 height 9
type input "******"
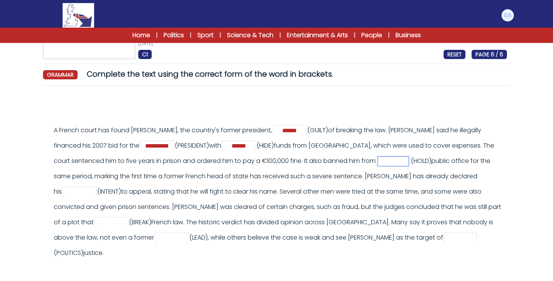
click at [408, 159] on input "text" at bounding box center [393, 161] width 31 height 9
type input "*******"
click at [336, 174] on div "A French court has found Nicolas Sarkozy, the country's former president, *****…" at bounding box center [280, 192] width 453 height 138
click at [95, 195] on input "text" at bounding box center [79, 192] width 31 height 9
type input "**********"
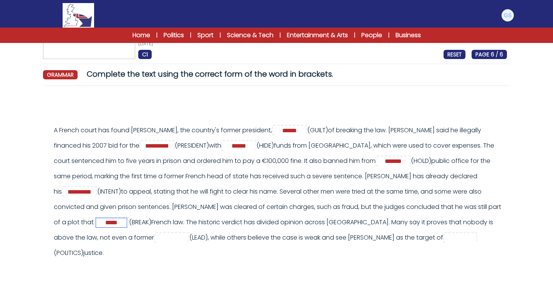
type input "*****"
click at [187, 237] on input "text" at bounding box center [171, 238] width 31 height 9
type input "******"
click at [445, 243] on input "text" at bounding box center [460, 238] width 31 height 9
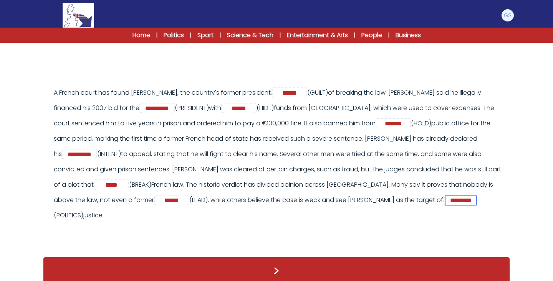
scroll to position [88, 0]
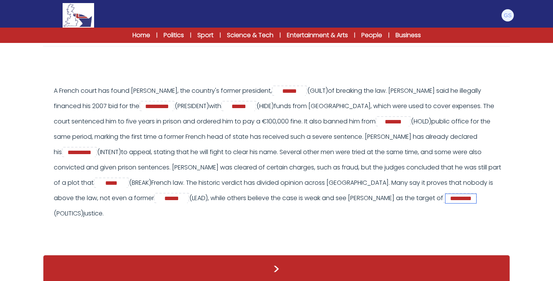
type input "*********"
click at [152, 268] on button ">" at bounding box center [276, 269] width 467 height 28
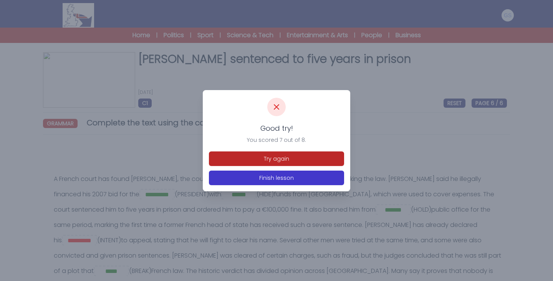
click at [273, 178] on button "Finish lesson" at bounding box center [276, 178] width 135 height 15
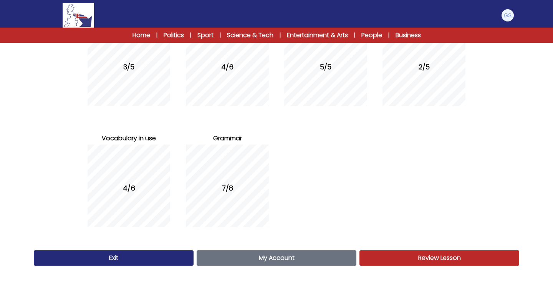
scroll to position [129, 0]
click at [413, 265] on link "Review Lesson Review" at bounding box center [439, 258] width 160 height 15
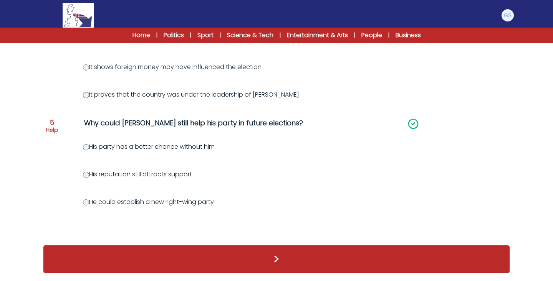
scroll to position [477, 0]
click at [256, 258] on div ">" at bounding box center [276, 259] width 467 height 28
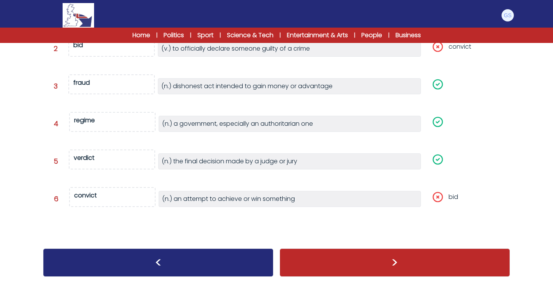
scroll to position [169, 0]
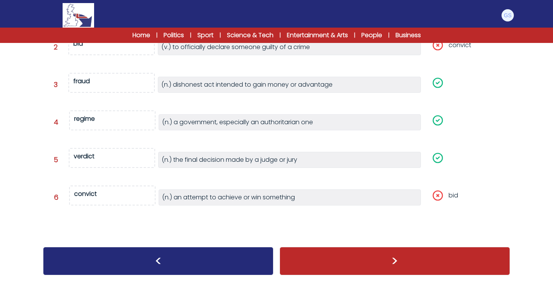
click at [331, 256] on div ">" at bounding box center [394, 261] width 230 height 28
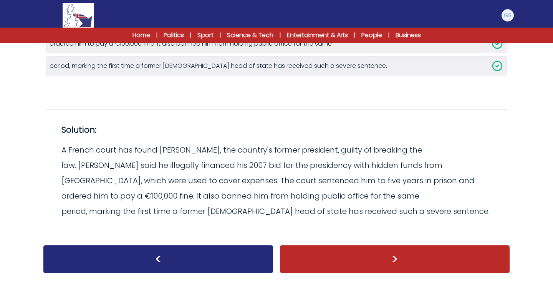
scroll to position [183, 0]
click at [326, 261] on div ">" at bounding box center [394, 259] width 230 height 28
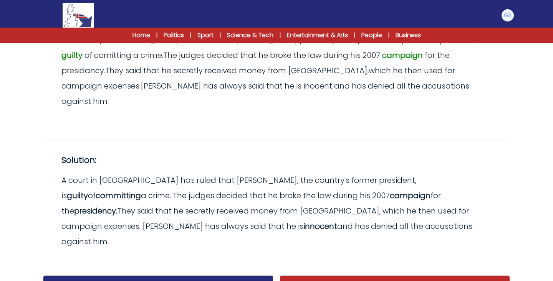
scroll to position [114, 0]
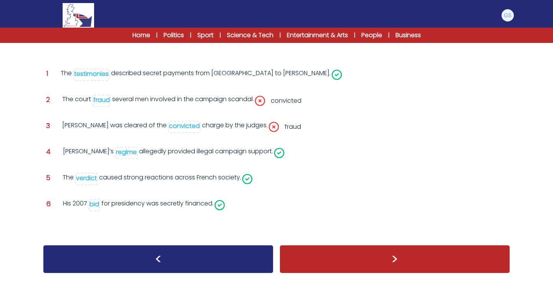
scroll to position [115, 0]
click at [332, 252] on div ">" at bounding box center [394, 259] width 230 height 28
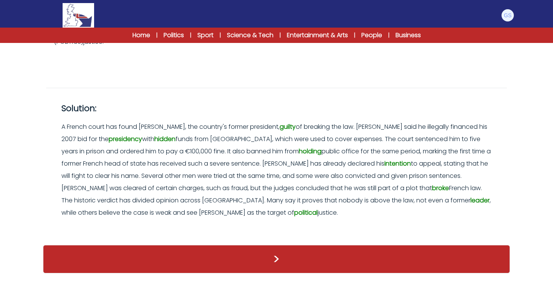
scroll to position [260, 0]
click at [326, 257] on div ">" at bounding box center [276, 259] width 467 height 28
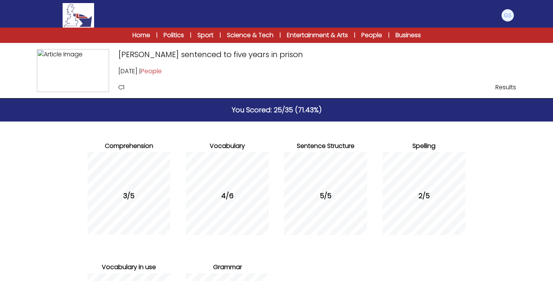
click at [503, 21] on div at bounding box center [508, 15] width 14 height 14
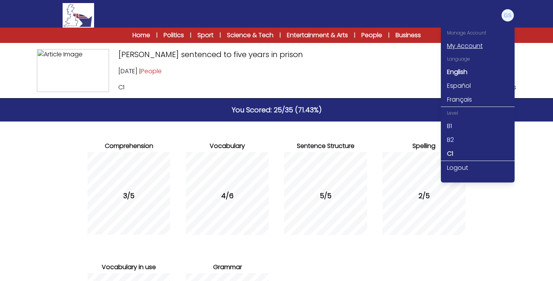
click at [470, 51] on link "My Account" at bounding box center [478, 46] width 74 height 14
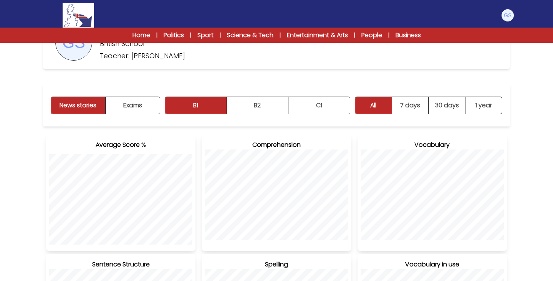
scroll to position [65, 0]
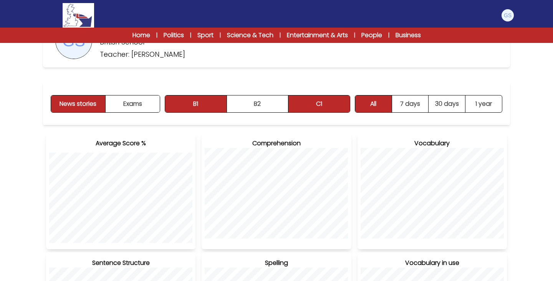
click at [318, 111] on button "C1" at bounding box center [318, 104] width 61 height 17
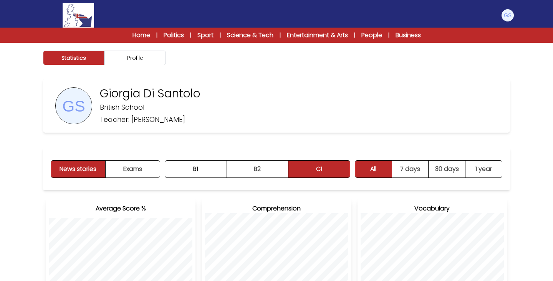
scroll to position [0, 0]
